Goal: Communication & Community: Ask a question

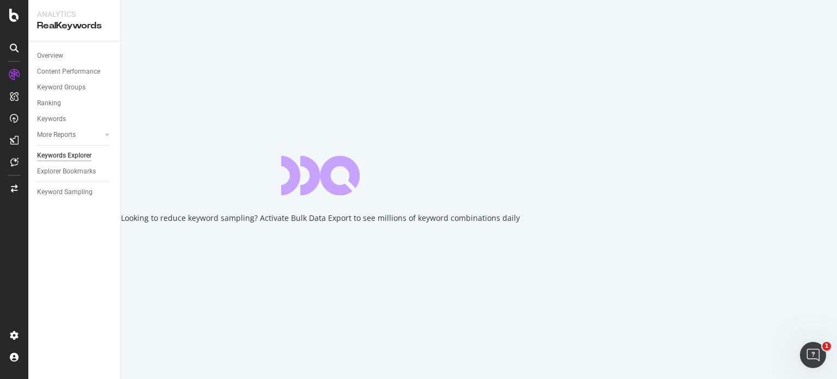
click at [817, 378] on div "Redirected to last crawl available. The report you selected refers to a crawl t…" at bounding box center [418, 384] width 837 height 11
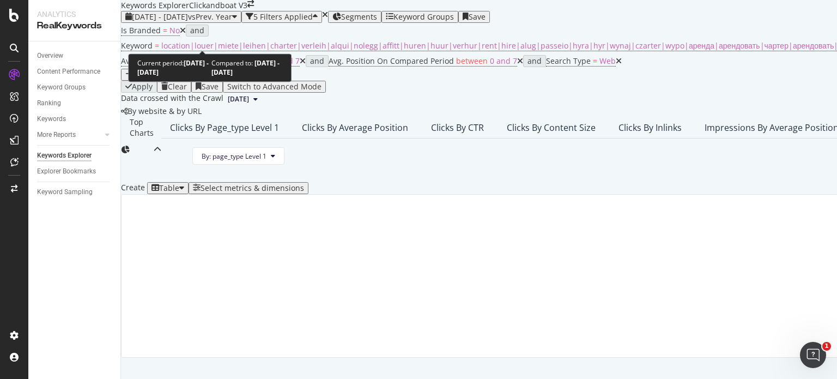
click at [237, 21] on div "button" at bounding box center [234, 17] width 5 height 9
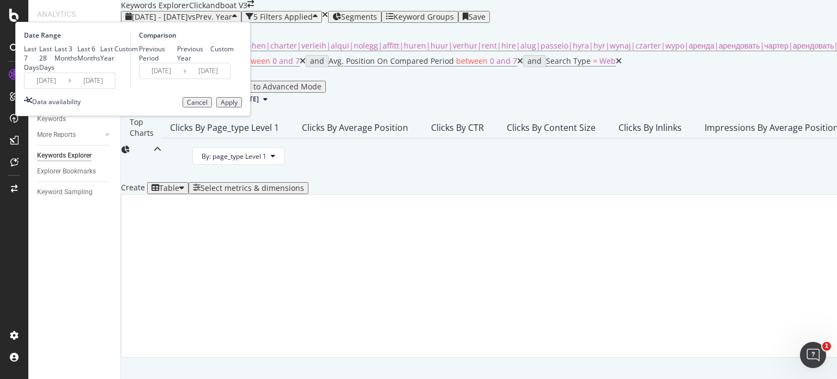
click at [54, 72] on div "Last 28 Days" at bounding box center [46, 58] width 15 height 28
type input "[DATE]"
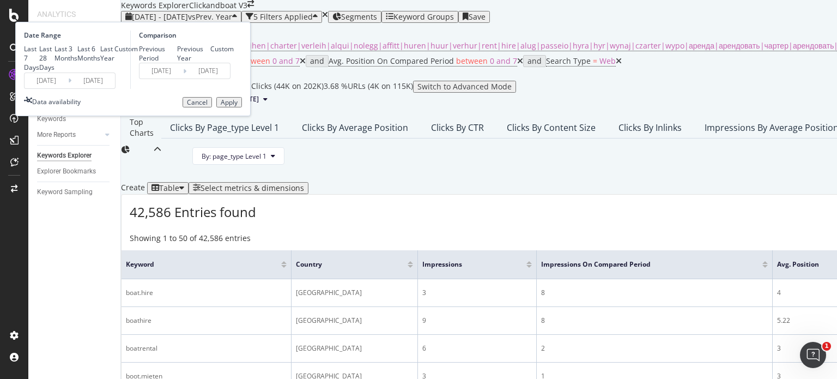
click at [238, 106] on div "Apply" at bounding box center [229, 103] width 17 height 8
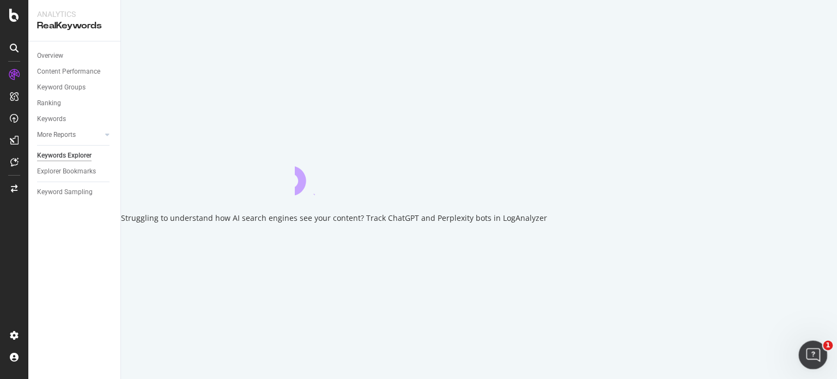
click at [814, 355] on icon "Open Intercom Messenger" at bounding box center [812, 353] width 18 height 18
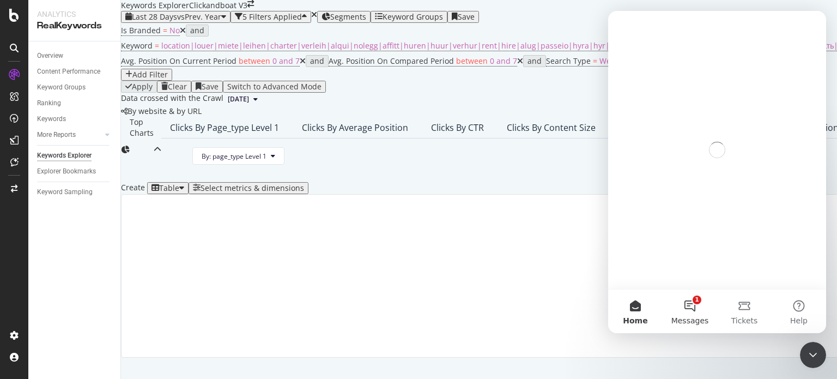
click at [681, 304] on button "1 Messages" at bounding box center [690, 311] width 54 height 44
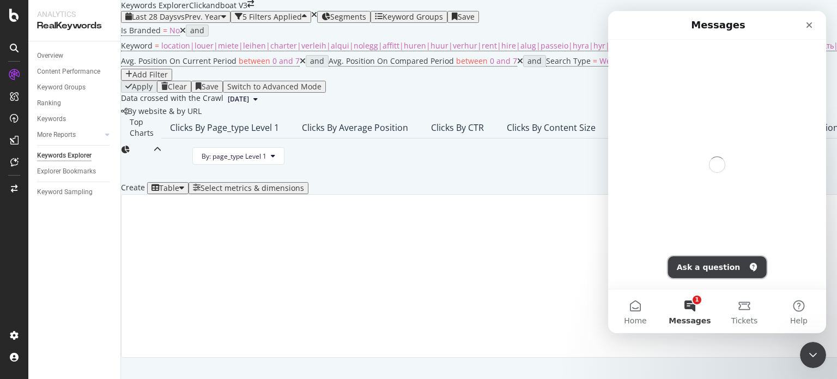
click at [711, 266] on button "Ask a question" at bounding box center [717, 267] width 99 height 22
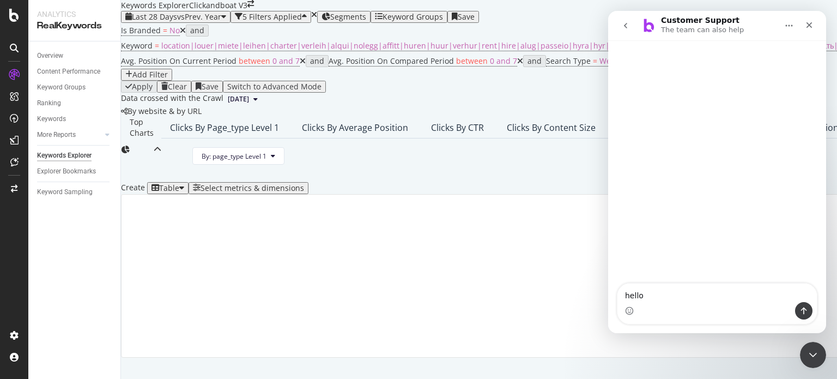
type textarea "hello"
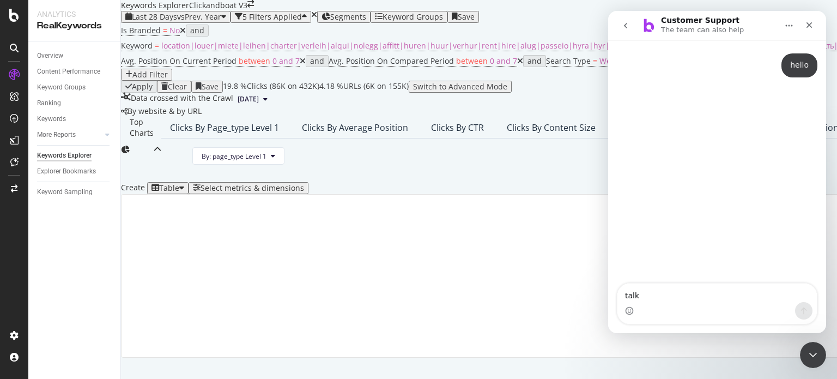
type textarea "talk"
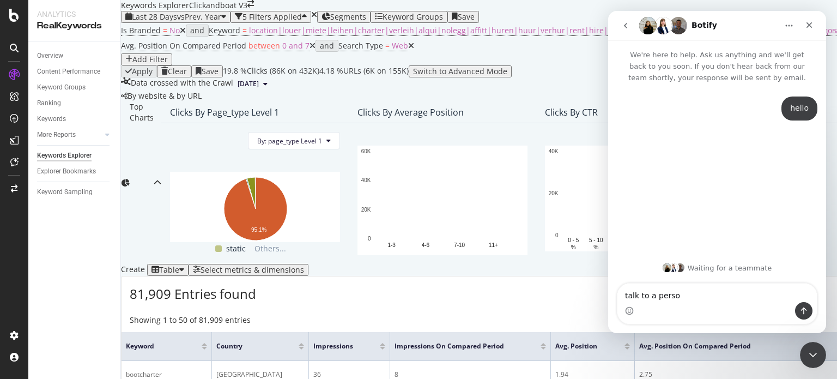
type textarea "talk to a person"
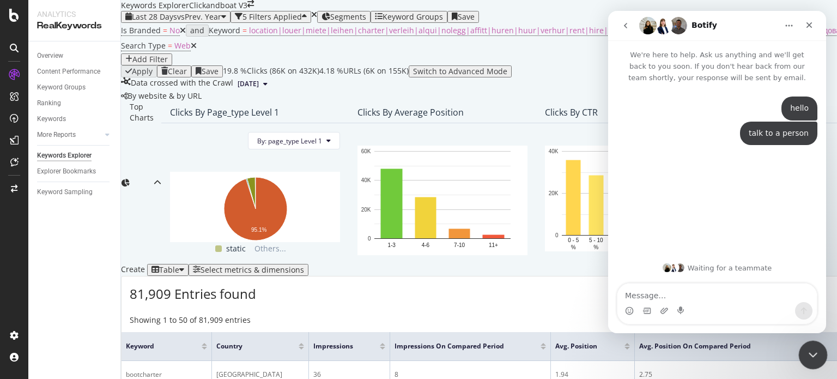
click at [819, 359] on div "Close Intercom Messenger" at bounding box center [811, 353] width 26 height 26
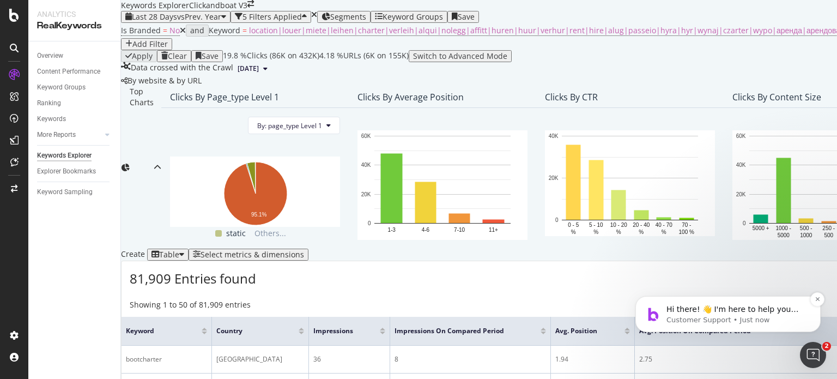
click at [719, 311] on p "Hi there! 👋 I'm here to help you with any questions or issues you might have wi…" at bounding box center [736, 309] width 141 height 11
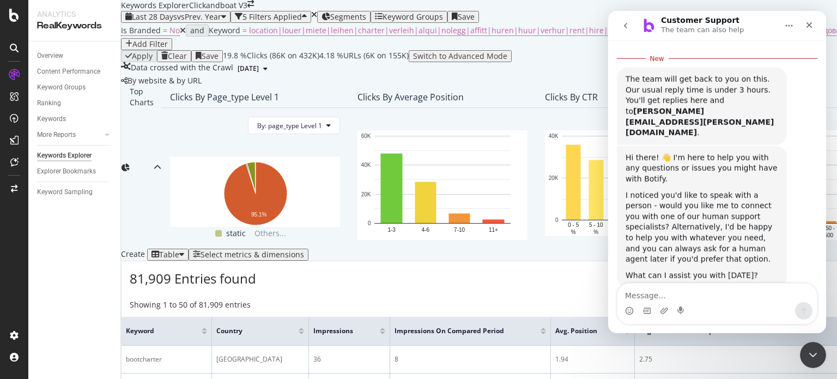
scroll to position [109, 0]
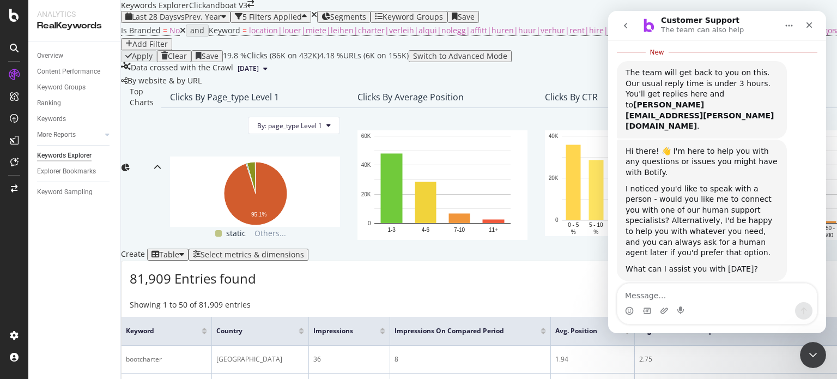
click at [706, 296] on textarea "Message…" at bounding box center [716, 292] width 199 height 19
type textarea "talk to a person"
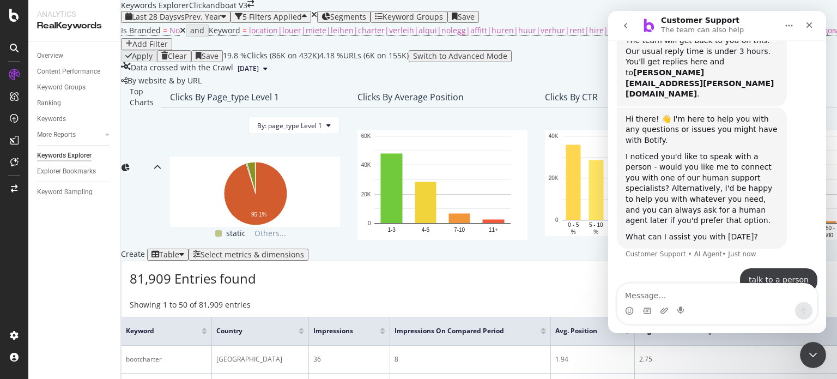
scroll to position [159, 0]
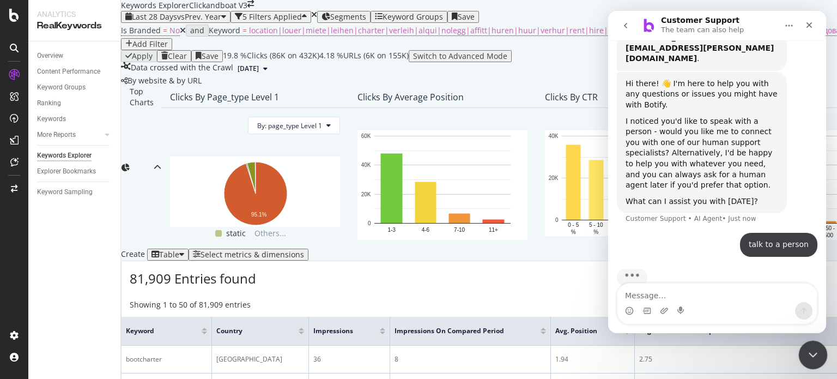
click at [821, 344] on div "Close Intercom Messenger" at bounding box center [811, 353] width 26 height 26
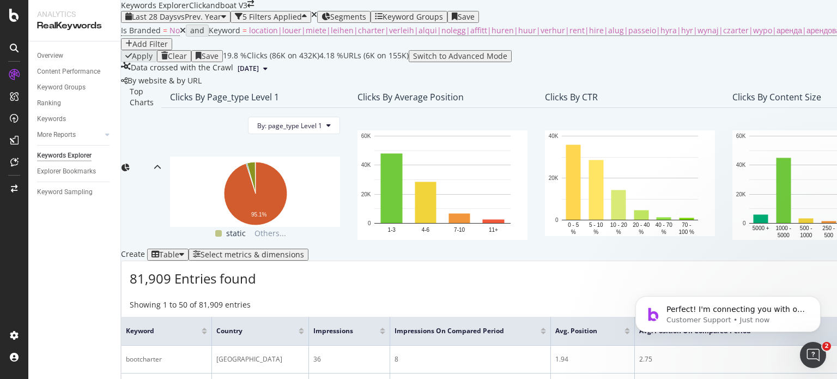
scroll to position [347, 0]
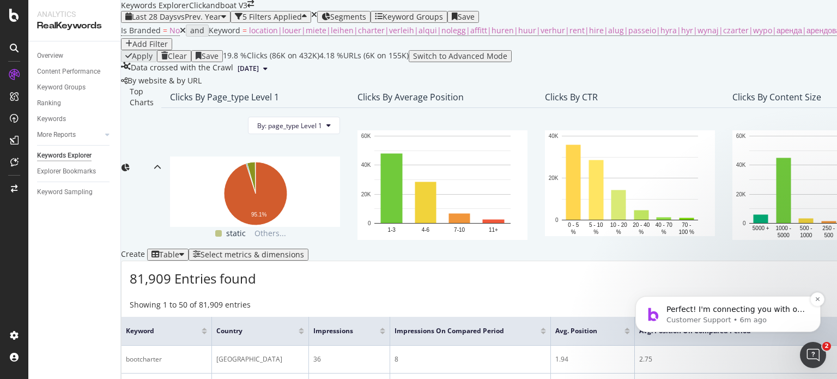
click at [705, 304] on div "Perfect! I'm connecting you with one of our human support specialists right now…" at bounding box center [728, 314] width 169 height 22
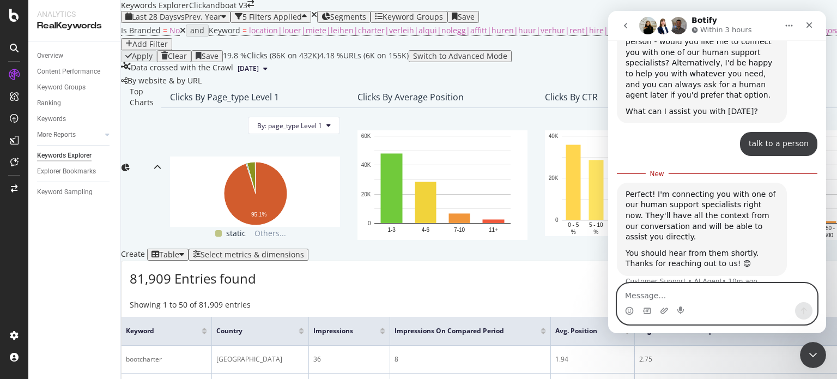
scroll to position [264, 0]
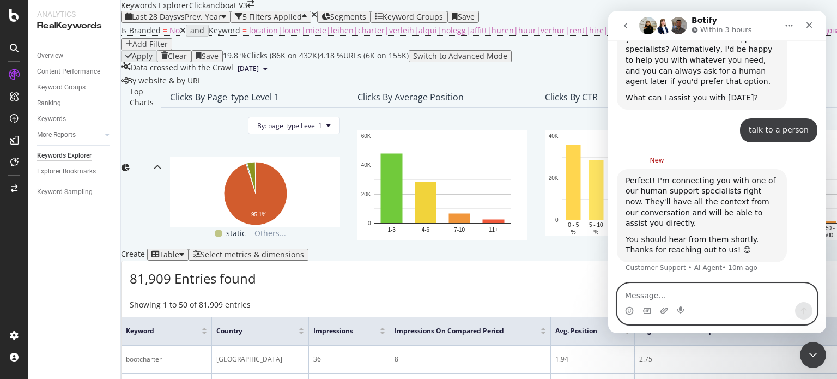
click at [652, 290] on textarea "Message…" at bounding box center [716, 292] width 199 height 19
